Goal: Transaction & Acquisition: Purchase product/service

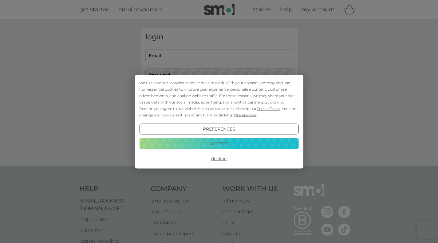
click at [242, 141] on button "Accept" at bounding box center [218, 143] width 159 height 11
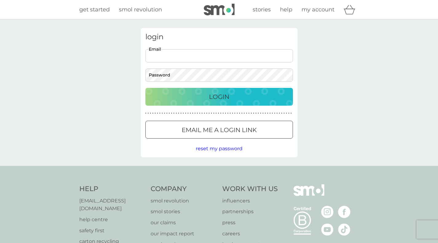
click at [163, 55] on input "Email" at bounding box center [219, 55] width 148 height 13
click at [207, 128] on p "Email me a login link" at bounding box center [219, 130] width 75 height 10
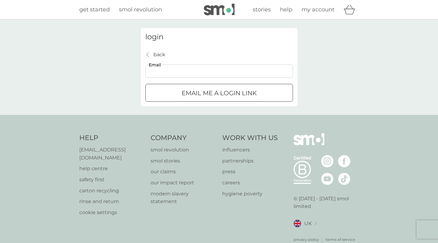
click at [181, 68] on input "Email" at bounding box center [219, 71] width 148 height 13
type input "[EMAIL_ADDRESS][DOMAIN_NAME]"
click at [200, 95] on p "Email me a login link" at bounding box center [219, 93] width 75 height 10
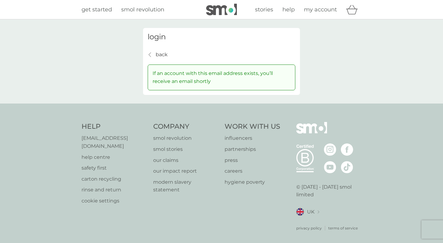
click at [92, 9] on span "get started" at bounding box center [96, 9] width 30 height 7
click at [318, 10] on span "my account" at bounding box center [320, 9] width 33 height 7
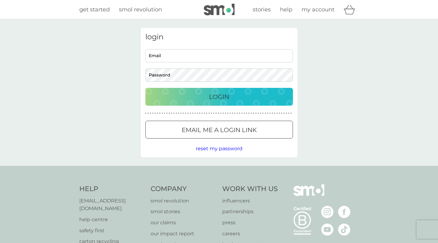
click at [227, 55] on input "Email" at bounding box center [219, 55] width 148 height 13
type input "caronfi"
click at [202, 53] on input "Email" at bounding box center [219, 55] width 148 height 13
type input "[EMAIL_ADDRESS][DOMAIN_NAME]"
click at [200, 97] on div "Login" at bounding box center [219, 97] width 135 height 10
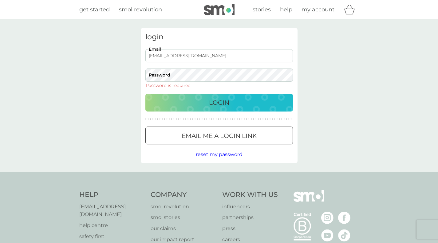
click at [216, 102] on p "Login" at bounding box center [219, 103] width 20 height 10
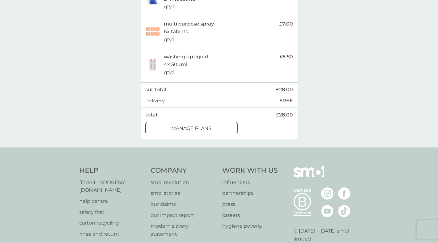
scroll to position [196, 0]
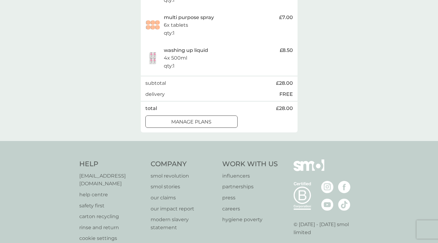
click at [204, 126] on p "manage plans" at bounding box center [191, 122] width 40 height 8
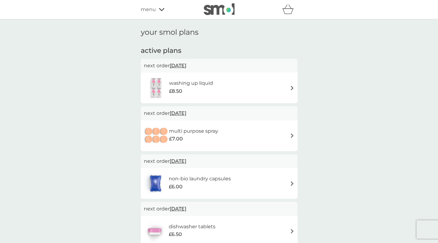
click at [292, 83] on div "washing up liquid £8.50" at bounding box center [219, 88] width 151 height 22
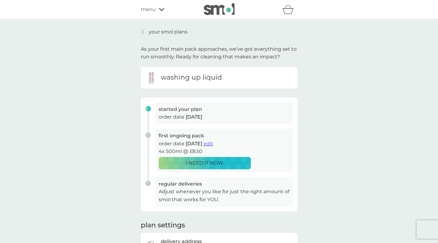
click at [213, 142] on span "edit" at bounding box center [209, 144] width 10 height 6
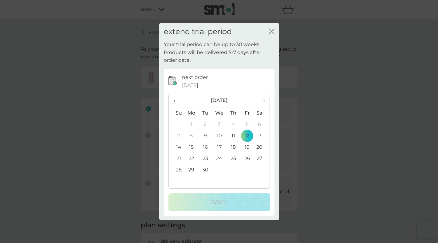
click at [248, 145] on td "19" at bounding box center [247, 146] width 14 height 11
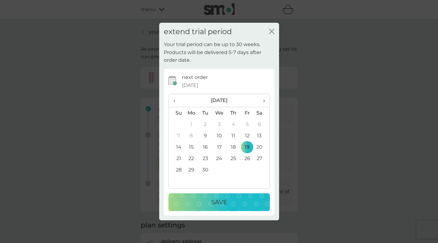
click at [264, 101] on span "›" at bounding box center [262, 100] width 6 height 13
click at [179, 181] on td "30" at bounding box center [177, 181] width 16 height 11
click at [274, 33] on icon "close" at bounding box center [272, 32] width 6 height 6
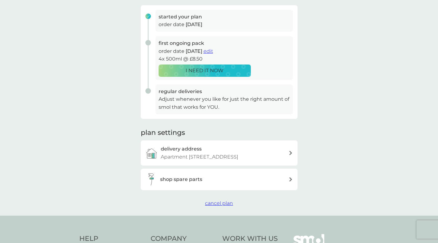
scroll to position [92, 0]
click at [213, 50] on span "edit" at bounding box center [209, 52] width 10 height 6
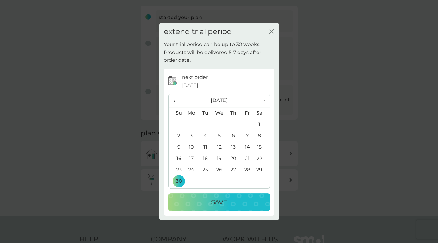
click at [271, 30] on icon "close" at bounding box center [272, 32] width 6 height 6
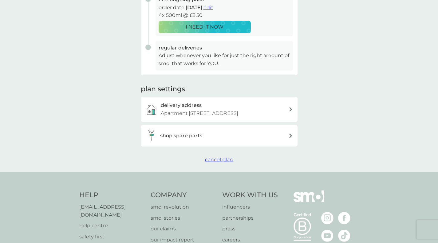
scroll to position [144, 0]
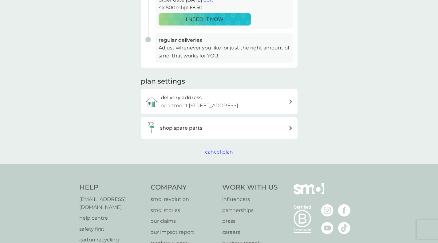
click at [290, 130] on div "shop spare parts" at bounding box center [219, 128] width 157 height 22
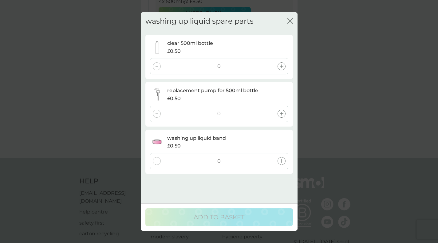
scroll to position [151, 0]
click at [290, 22] on icon "close" at bounding box center [290, 21] width 6 height 6
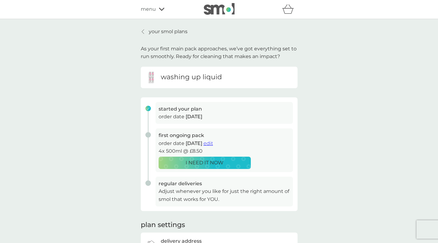
scroll to position [0, 0]
click at [141, 31] on div at bounding box center [143, 32] width 4 height 5
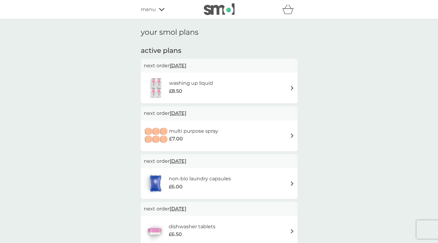
click at [293, 86] on img at bounding box center [292, 88] width 5 height 5
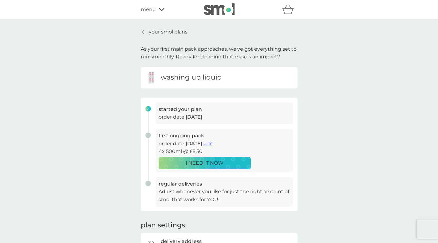
click at [213, 142] on span "edit" at bounding box center [209, 144] width 10 height 6
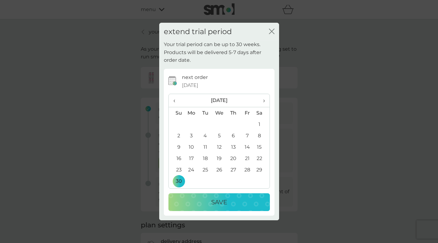
click at [219, 203] on p "Save" at bounding box center [219, 202] width 16 height 10
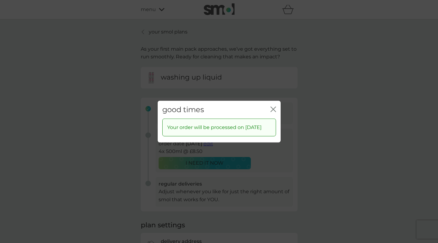
click at [272, 106] on icon "close" at bounding box center [274, 109] width 6 height 6
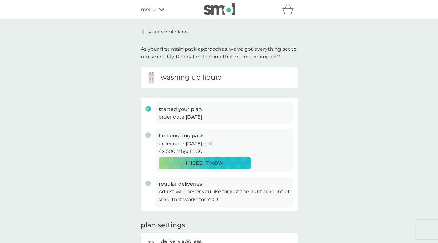
click at [141, 30] on link "your smol plans" at bounding box center [164, 32] width 47 height 8
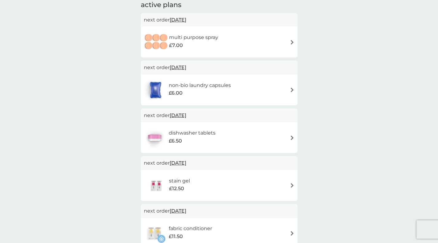
scroll to position [58, 0]
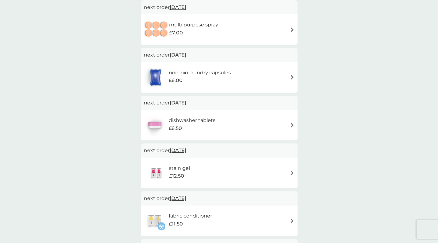
click at [294, 170] on div "stain gel £12.50" at bounding box center [219, 173] width 151 height 22
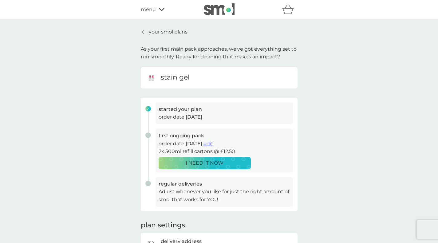
click at [213, 143] on span "edit" at bounding box center [209, 144] width 10 height 6
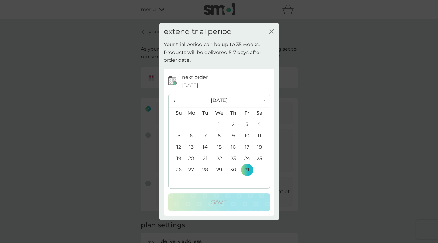
click at [263, 99] on span "›" at bounding box center [262, 100] width 6 height 13
click at [258, 170] on td "31" at bounding box center [261, 169] width 15 height 11
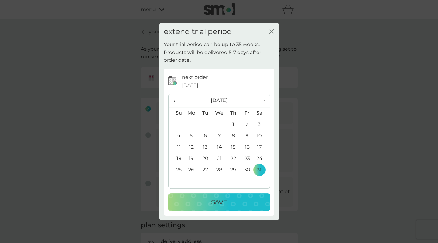
click at [233, 202] on div "Save" at bounding box center [219, 202] width 89 height 10
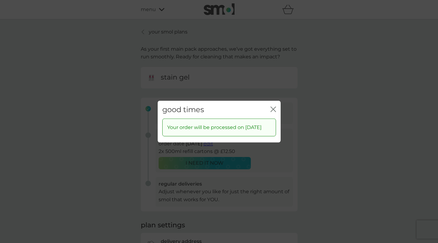
click at [276, 106] on icon "close" at bounding box center [274, 109] width 6 height 6
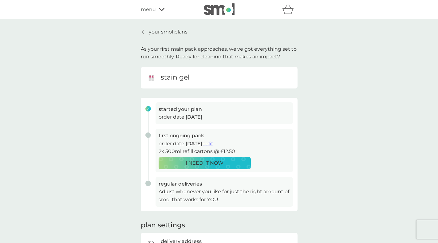
click at [165, 9] on div "menu" at bounding box center [167, 10] width 52 height 8
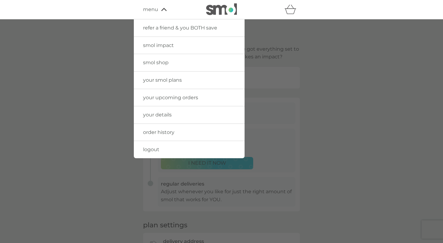
click at [162, 113] on span "your details" at bounding box center [157, 115] width 29 height 6
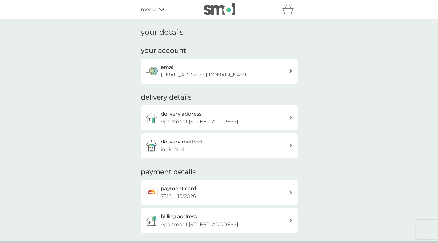
click at [292, 70] on icon at bounding box center [290, 71] width 3 height 4
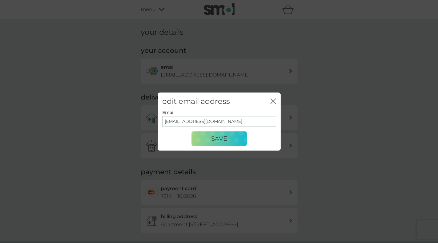
click at [212, 138] on span "Save" at bounding box center [219, 138] width 16 height 7
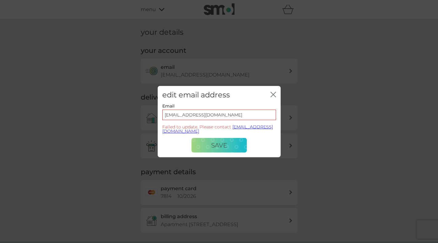
click at [271, 92] on icon "close" at bounding box center [272, 94] width 2 height 5
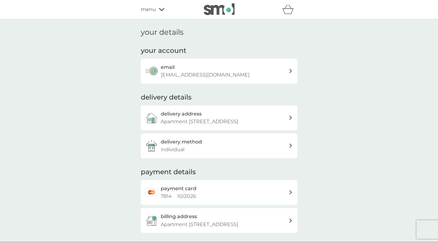
click at [283, 9] on icon "basket" at bounding box center [288, 12] width 10 height 6
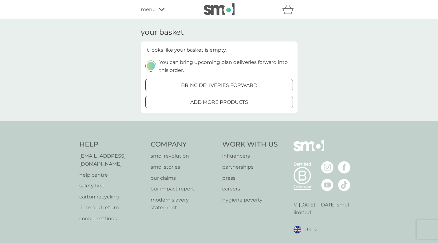
click at [146, 10] on span "menu" at bounding box center [148, 10] width 15 height 8
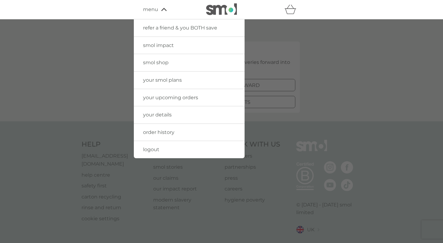
click at [159, 93] on link "your upcoming orders" at bounding box center [189, 97] width 111 height 17
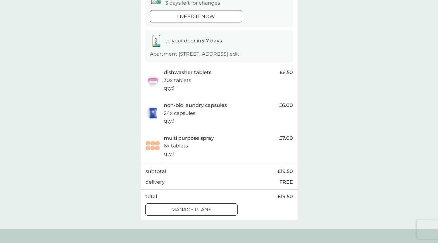
scroll to position [76, 0]
click at [204, 213] on p "manage plans" at bounding box center [191, 209] width 40 height 8
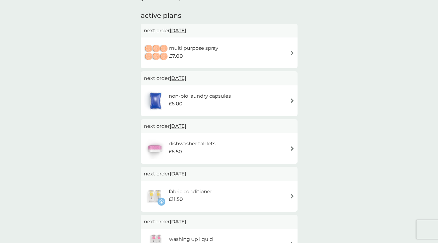
scroll to position [30, 0]
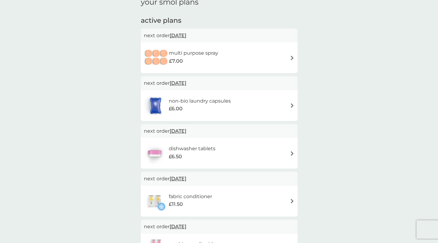
click at [293, 104] on img at bounding box center [292, 105] width 5 height 5
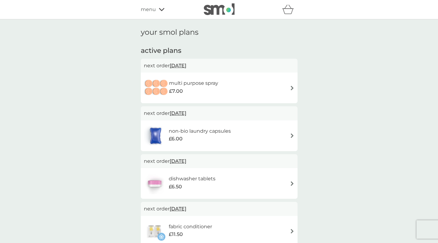
scroll to position [30, 0]
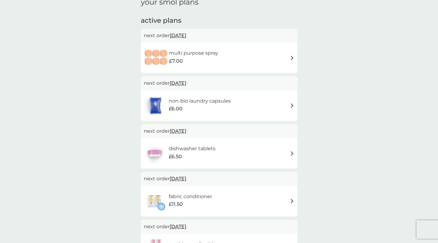
click at [293, 53] on div "multi purpose spray £7.00" at bounding box center [219, 58] width 151 height 22
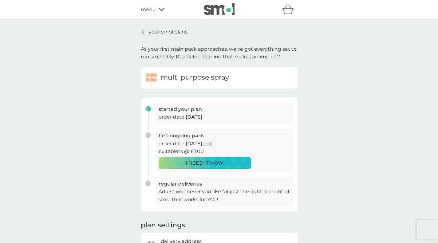
click at [213, 144] on span "edit" at bounding box center [209, 144] width 10 height 6
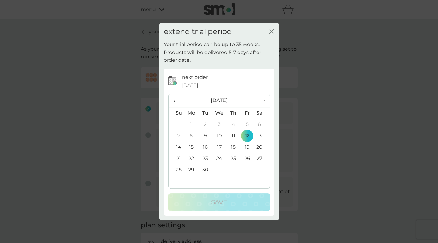
click at [265, 100] on th "›" at bounding box center [261, 100] width 15 height 13
click at [246, 168] on td "31" at bounding box center [247, 169] width 14 height 11
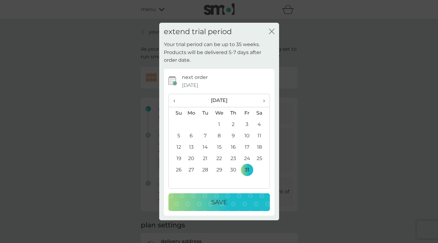
click at [227, 201] on div "Save" at bounding box center [219, 202] width 89 height 10
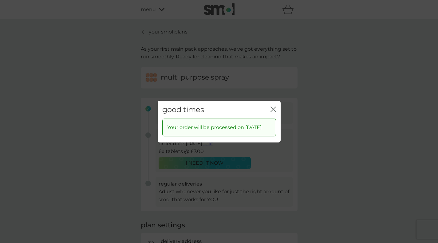
click at [272, 106] on icon "close" at bounding box center [274, 109] width 6 height 6
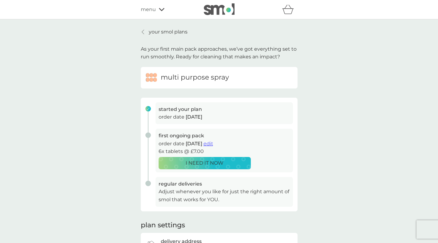
click at [144, 30] on div at bounding box center [143, 32] width 4 height 5
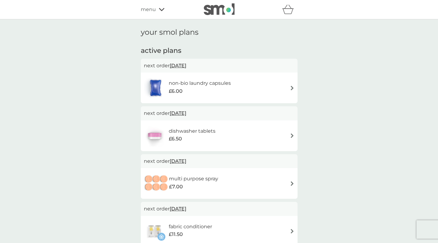
click at [160, 8] on icon at bounding box center [162, 10] width 6 height 4
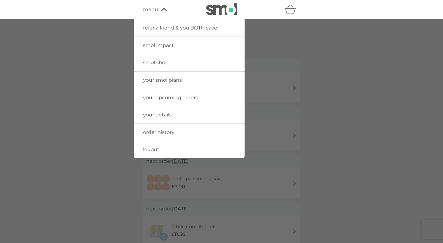
click at [156, 64] on span "smol shop" at bounding box center [156, 63] width 26 height 6
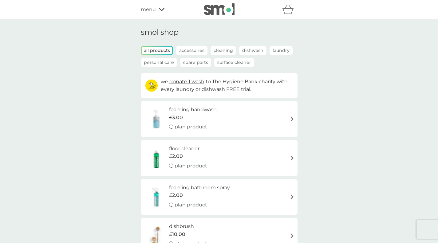
click at [283, 119] on div "foaming handwash £3.00 plan product" at bounding box center [219, 119] width 151 height 27
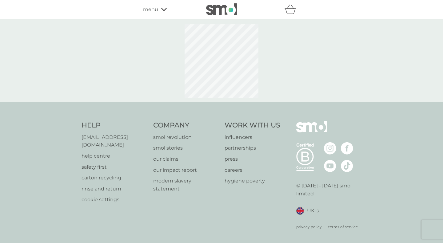
select select "119"
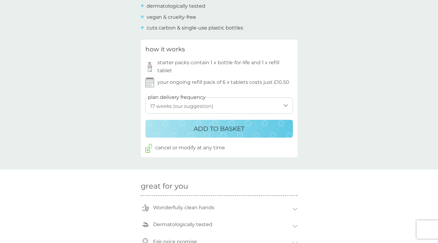
scroll to position [294, 0]
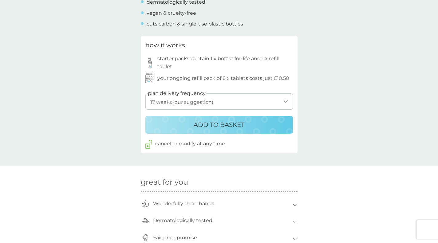
click at [285, 100] on select "1 week 2 weeks 3 weeks 4 weeks 5 weeks 6 weeks 7 weeks 8 weeks 9 weeks 10 weeks…" at bounding box center [219, 101] width 148 height 16
click at [345, 134] on div "back Excellent products and service Excellent products and service. - Sue Excel…" at bounding box center [219, 147] width 438 height 827
click at [247, 121] on div "ADD TO BASKET" at bounding box center [219, 125] width 135 height 10
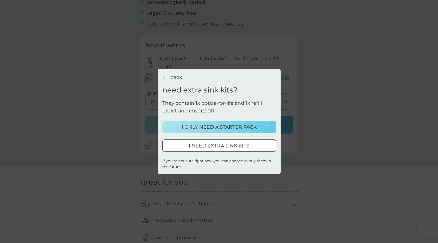
click at [236, 144] on p "I NEED EXTRA SINK KITS" at bounding box center [219, 146] width 61 height 8
select select "119"
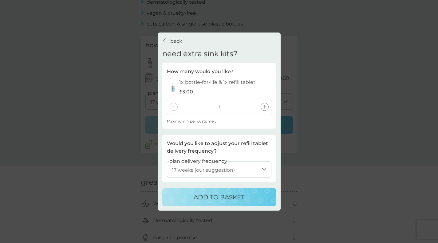
click at [268, 107] on div at bounding box center [265, 107] width 8 height 8
click at [224, 193] on p "ADD TO BASKET" at bounding box center [219, 197] width 51 height 10
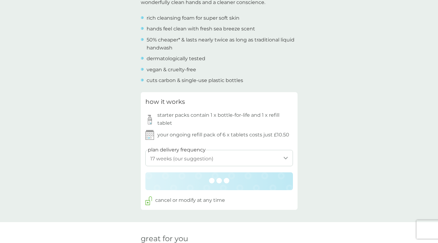
scroll to position [196, 0]
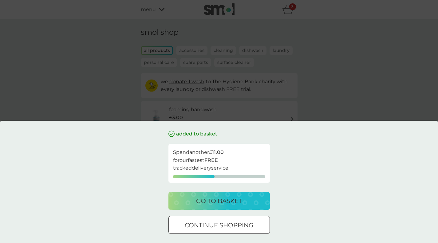
click at [221, 223] on div at bounding box center [219, 225] width 22 height 6
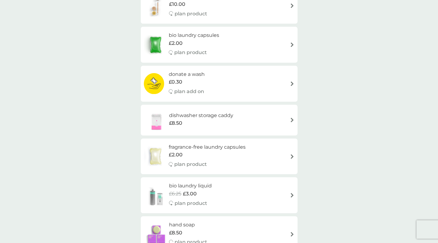
scroll to position [231, 0]
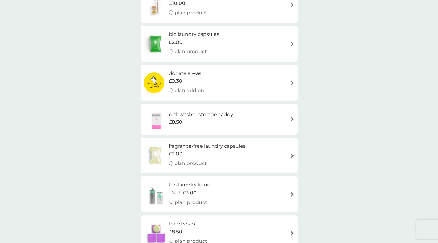
click at [200, 89] on p "plan add on" at bounding box center [189, 91] width 30 height 8
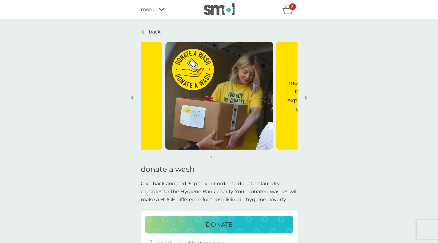
click at [223, 224] on p "DONATE" at bounding box center [219, 225] width 27 height 10
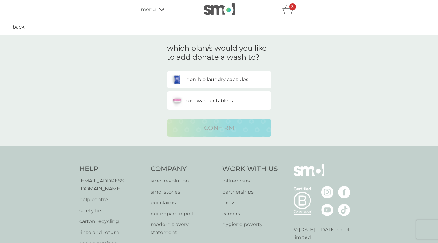
click at [6, 25] on icon at bounding box center [7, 27] width 2 height 5
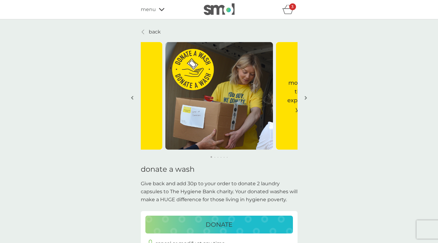
click at [163, 8] on icon at bounding box center [162, 10] width 6 height 4
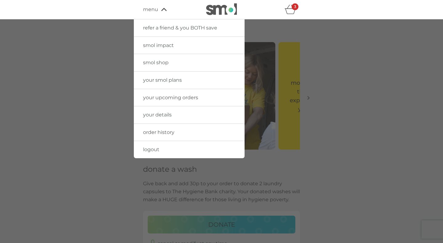
click at [163, 61] on span "smol shop" at bounding box center [156, 63] width 26 height 6
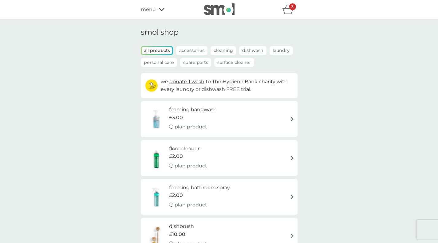
click at [288, 7] on icon "basket" at bounding box center [288, 10] width 12 height 10
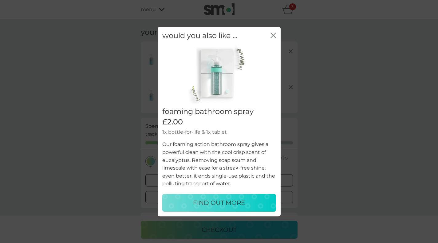
click at [218, 203] on p "FIND OUT MORE" at bounding box center [219, 203] width 52 height 10
select select "182"
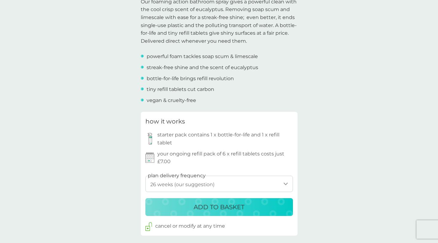
scroll to position [207, 0]
click at [228, 207] on p "ADD TO BASKET" at bounding box center [219, 207] width 51 height 10
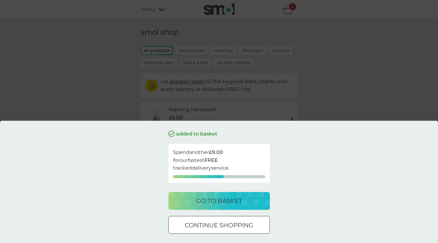
click at [243, 200] on div "go to basket" at bounding box center [219, 201] width 89 height 10
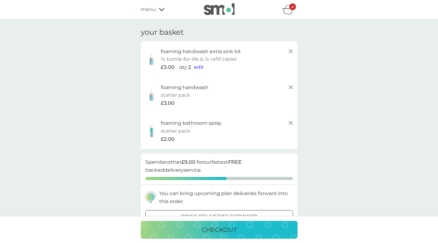
click at [232, 224] on button "checkout" at bounding box center [219, 230] width 157 height 18
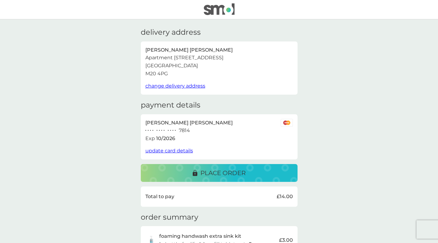
click at [219, 7] on img at bounding box center [219, 9] width 31 height 12
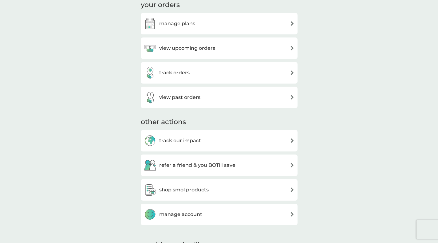
scroll to position [209, 0]
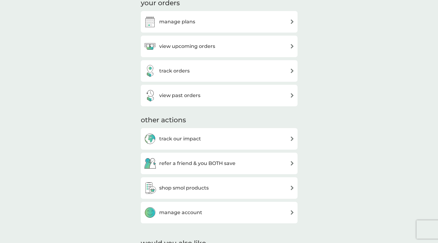
click at [211, 182] on div "shop smol products" at bounding box center [219, 188] width 151 height 12
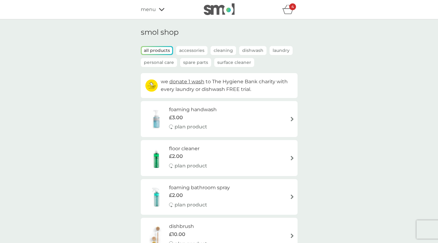
click at [284, 118] on div "foaming handwash £3.00 plan product" at bounding box center [219, 119] width 151 height 27
select select "119"
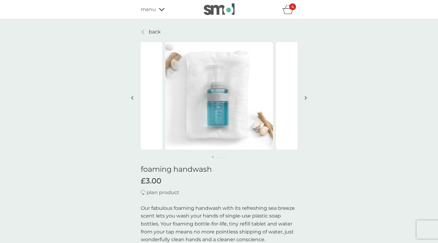
click at [142, 32] on icon at bounding box center [143, 32] width 2 height 5
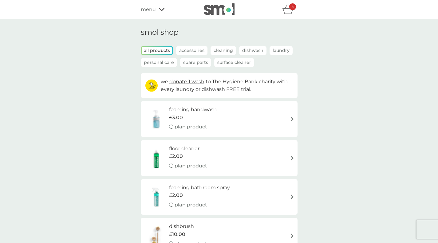
click at [196, 126] on p "plan product" at bounding box center [191, 127] width 33 height 8
select select "119"
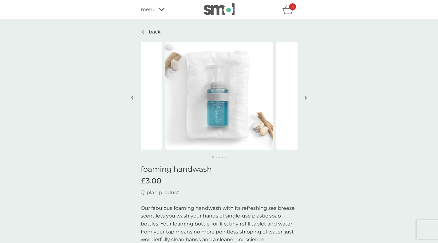
click at [141, 12] on span "menu" at bounding box center [148, 10] width 15 height 8
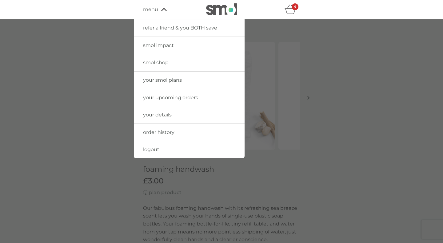
click at [163, 58] on link "smol shop" at bounding box center [189, 62] width 111 height 17
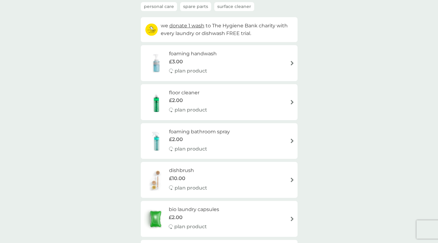
scroll to position [73, 0]
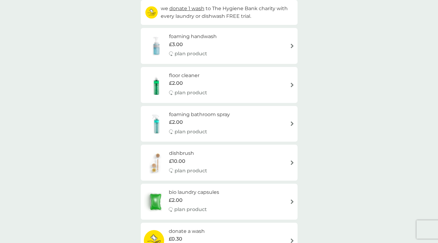
click at [290, 45] on img at bounding box center [292, 46] width 5 height 5
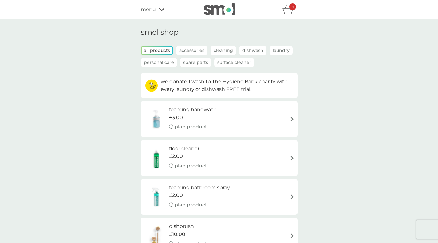
select select "119"
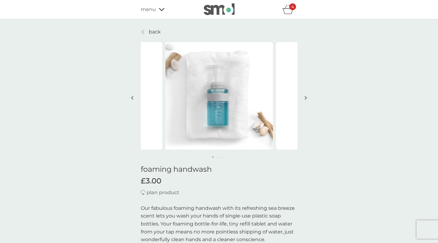
click at [286, 8] on icon "basket" at bounding box center [288, 10] width 12 height 10
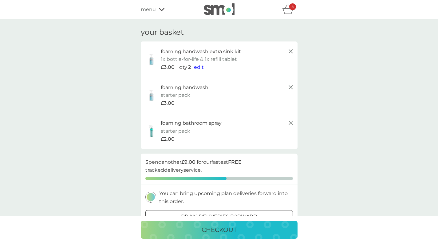
click at [291, 85] on icon at bounding box center [290, 87] width 7 height 7
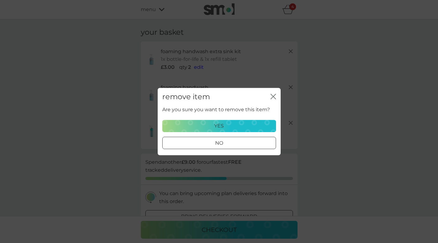
click at [232, 122] on button "yes" at bounding box center [219, 126] width 114 height 12
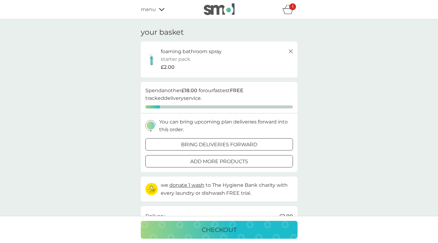
click at [211, 164] on div at bounding box center [219, 161] width 22 height 6
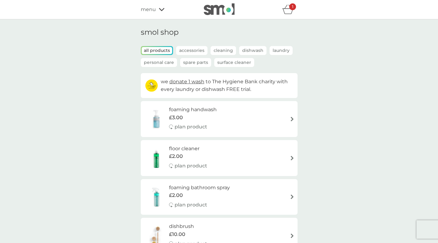
click at [291, 115] on div "foaming handwash £3.00 plan product" at bounding box center [219, 119] width 151 height 27
select select "119"
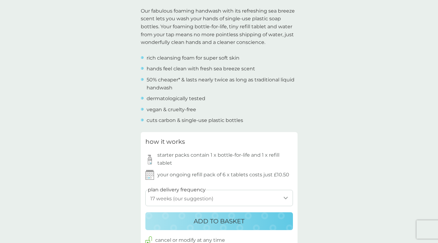
scroll to position [212, 0]
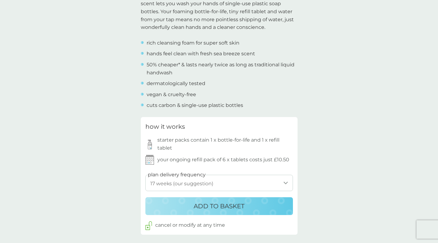
click at [225, 207] on p "ADD TO BASKET" at bounding box center [219, 206] width 51 height 10
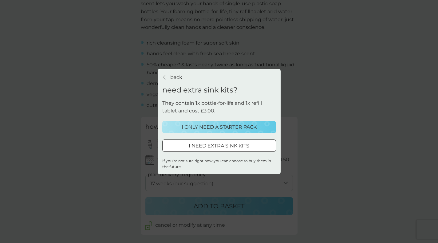
click at [230, 144] on div at bounding box center [219, 146] width 22 height 6
select select "119"
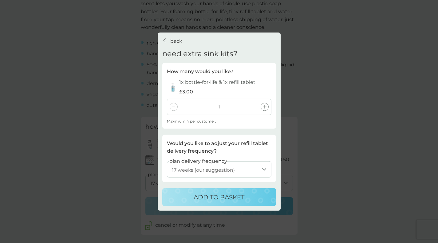
click at [264, 109] on icon at bounding box center [265, 107] width 4 height 4
click at [240, 195] on p "ADD TO BASKET" at bounding box center [219, 197] width 51 height 10
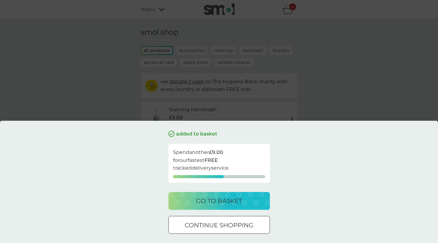
click at [235, 201] on p "go to basket" at bounding box center [219, 201] width 46 height 10
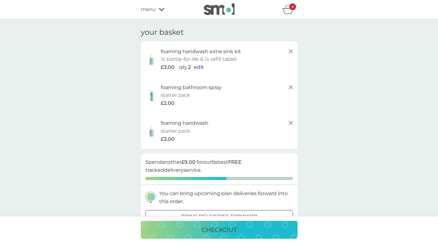
click at [293, 123] on icon at bounding box center [290, 122] width 7 height 7
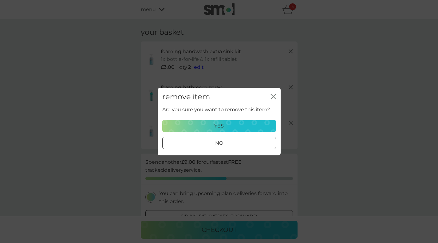
click at [248, 124] on div "yes" at bounding box center [219, 126] width 106 height 8
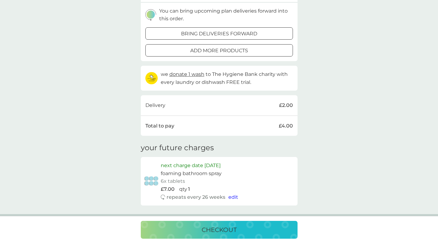
scroll to position [111, 0]
click at [219, 45] on button "add more products" at bounding box center [219, 50] width 148 height 12
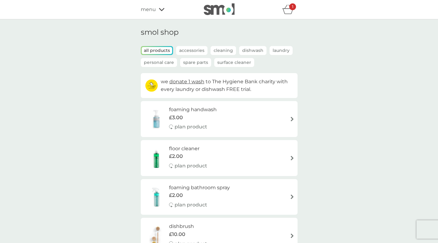
click at [293, 116] on div "foaming handwash £3.00 plan product" at bounding box center [219, 119] width 151 height 27
select select "119"
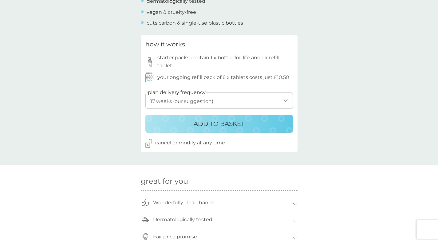
scroll to position [299, 0]
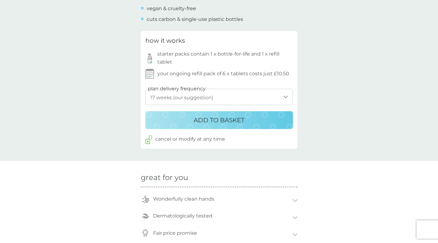
click at [254, 118] on div "ADD TO BASKET" at bounding box center [219, 120] width 135 height 10
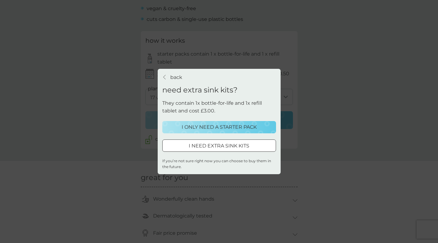
click at [242, 144] on p "I NEED EXTRA SINK KITS" at bounding box center [219, 146] width 61 height 8
select select "119"
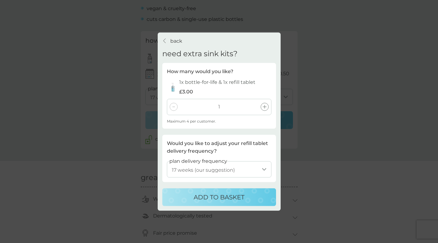
click at [266, 109] on div at bounding box center [265, 107] width 8 height 8
click at [234, 196] on p "ADD TO BASKET" at bounding box center [219, 197] width 51 height 10
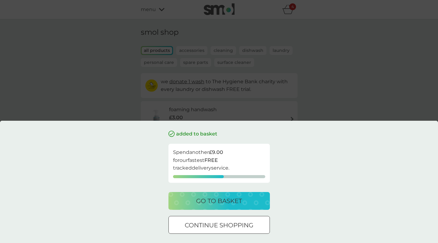
click at [239, 200] on p "go to basket" at bounding box center [219, 201] width 46 height 10
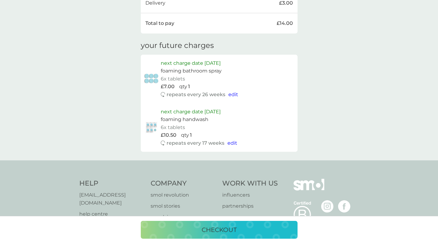
scroll to position [287, 0]
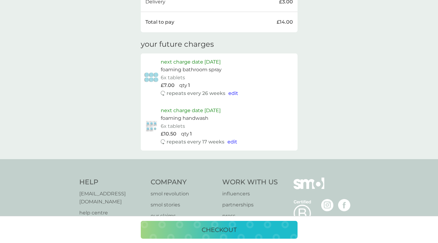
click at [232, 226] on p "checkout" at bounding box center [219, 230] width 35 height 10
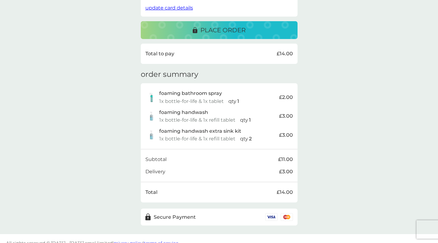
scroll to position [152, 0]
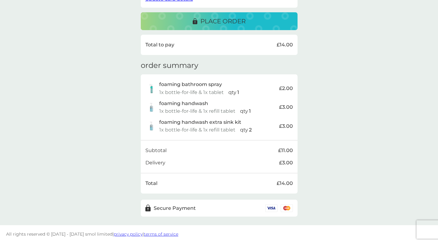
click at [267, 18] on div "place order" at bounding box center [219, 21] width 145 height 10
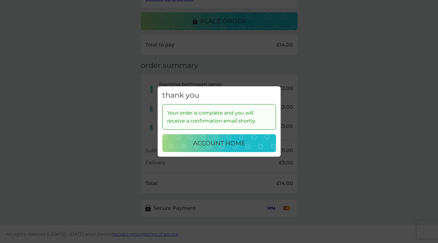
click at [243, 143] on p "account home" at bounding box center [219, 143] width 52 height 10
